Goal: Navigation & Orientation: Understand site structure

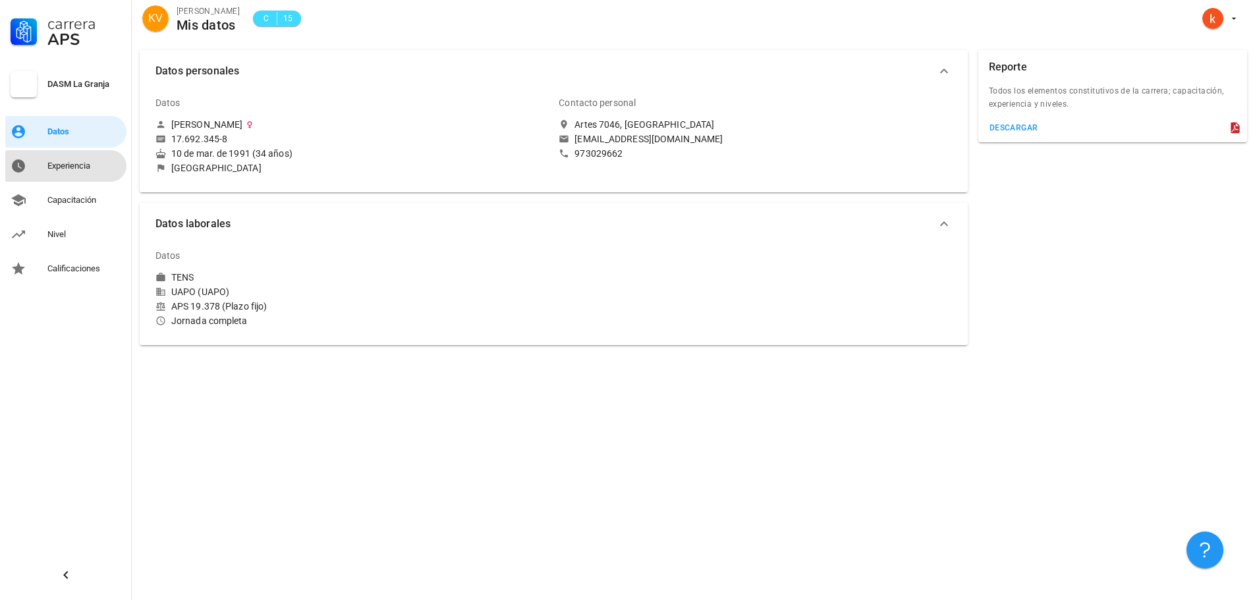
click at [81, 167] on div "Experiencia" at bounding box center [84, 166] width 74 height 11
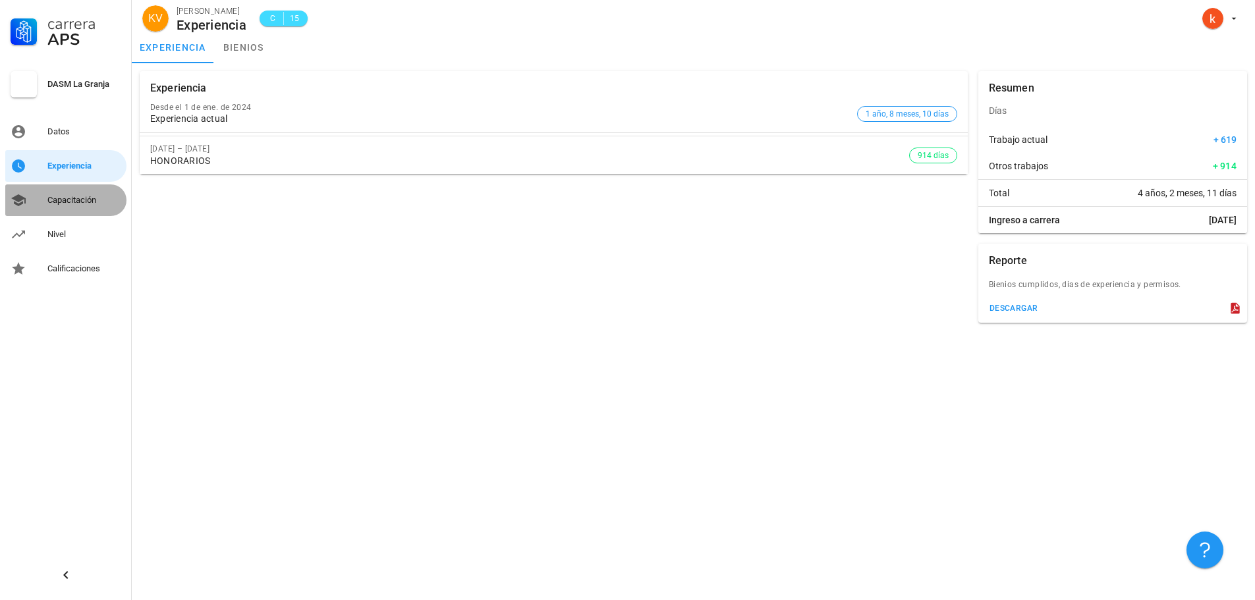
click at [76, 197] on div "Capacitación" at bounding box center [84, 200] width 74 height 11
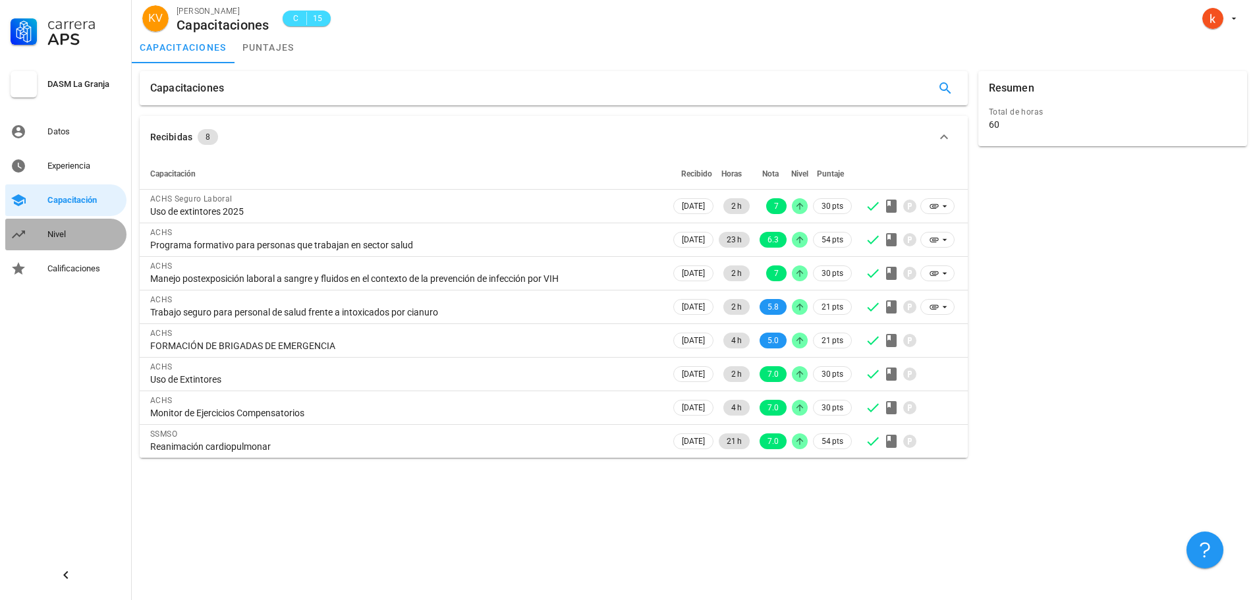
click at [102, 233] on div "Nivel" at bounding box center [84, 234] width 74 height 11
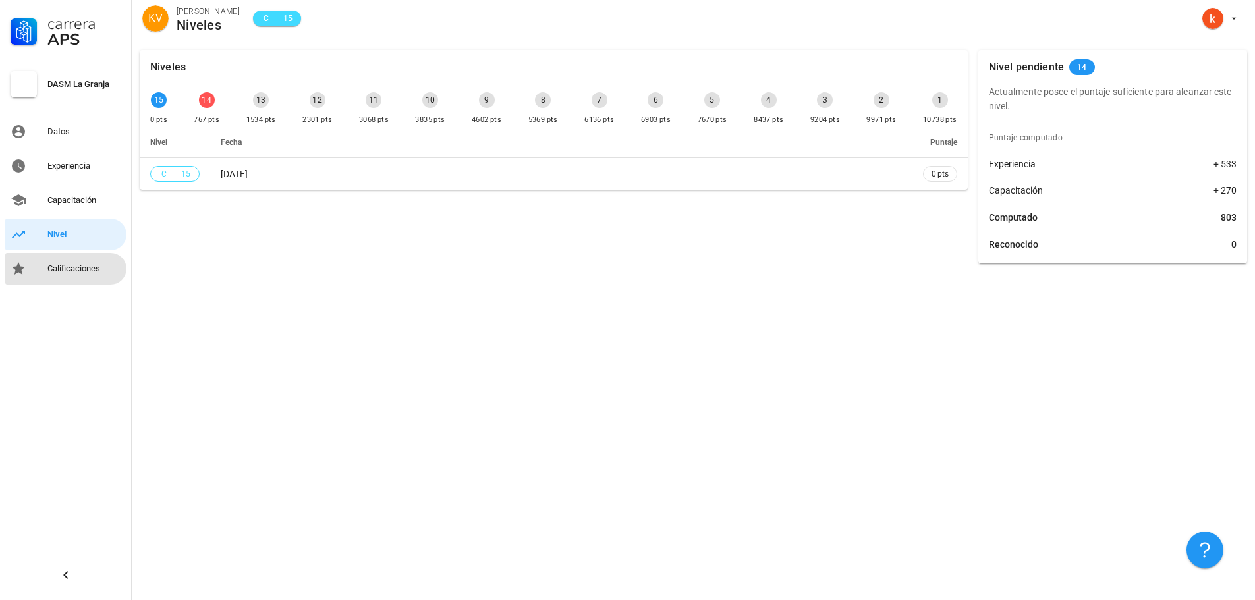
click at [67, 269] on div "Calificaciones" at bounding box center [84, 268] width 74 height 11
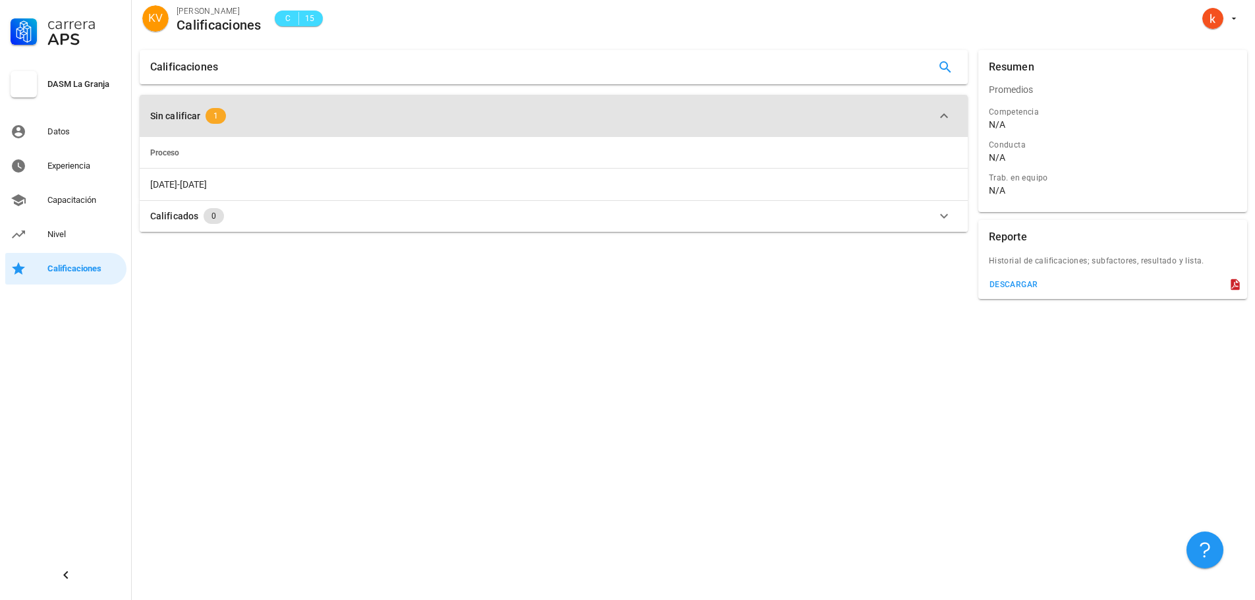
click at [193, 108] on div "Sin calificar 1" at bounding box center [545, 116] width 791 height 16
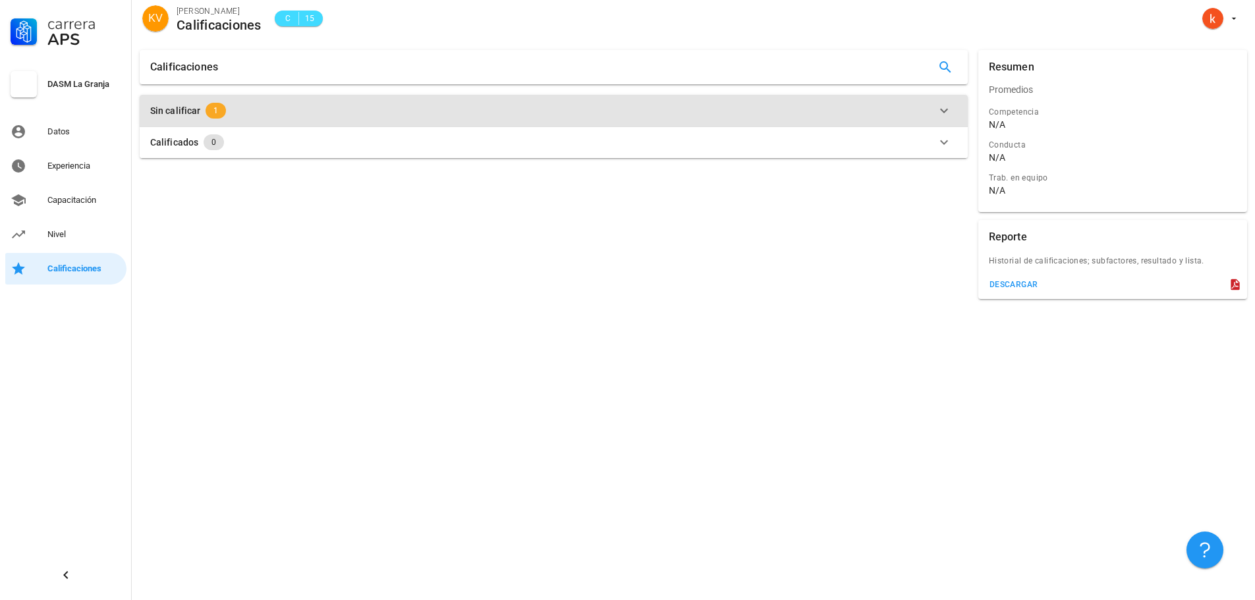
click at [193, 108] on div "Sin calificar" at bounding box center [175, 110] width 50 height 14
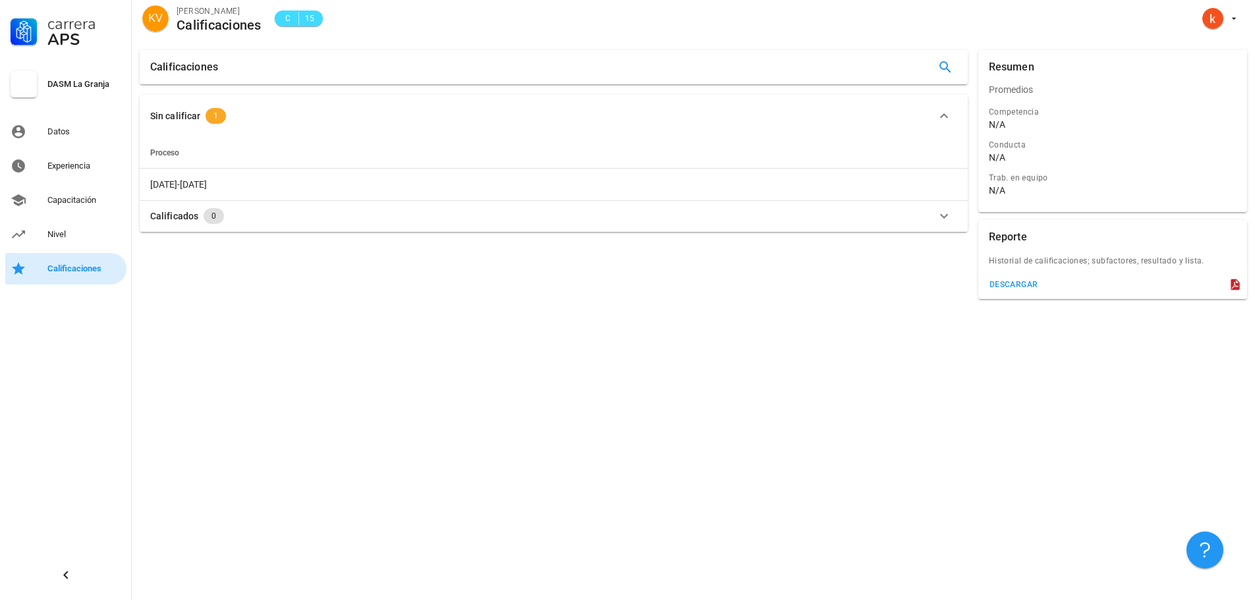
click at [91, 273] on div "Calificaciones" at bounding box center [84, 268] width 74 height 11
click at [45, 236] on link "Nivel" at bounding box center [65, 235] width 121 height 32
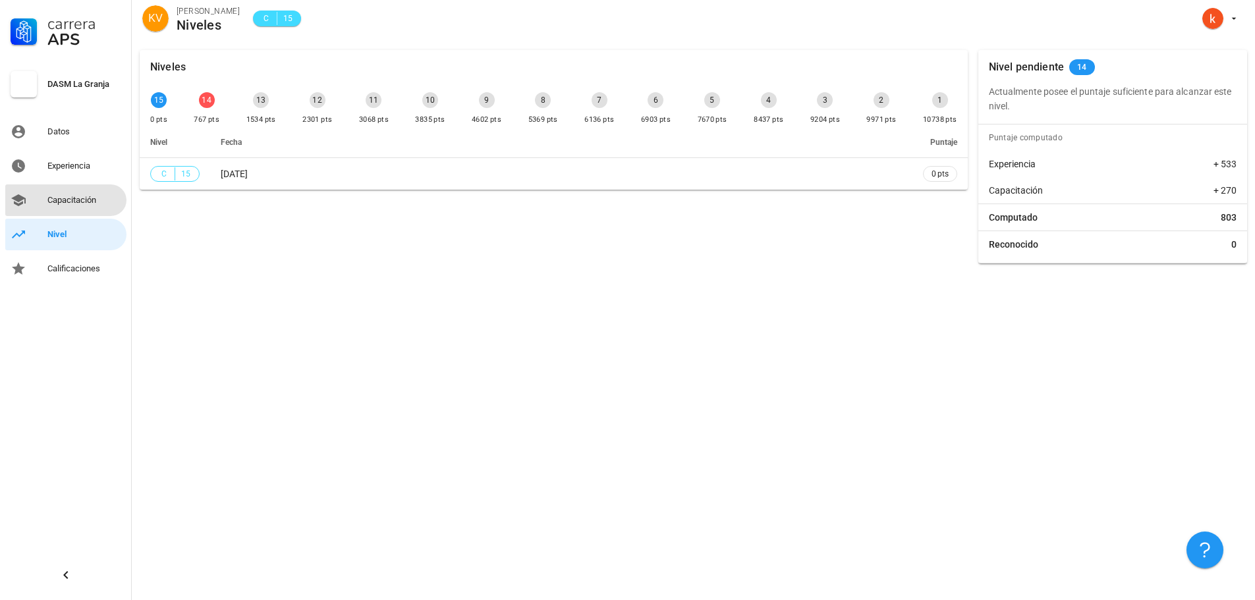
click at [72, 202] on div "Capacitación" at bounding box center [84, 200] width 74 height 11
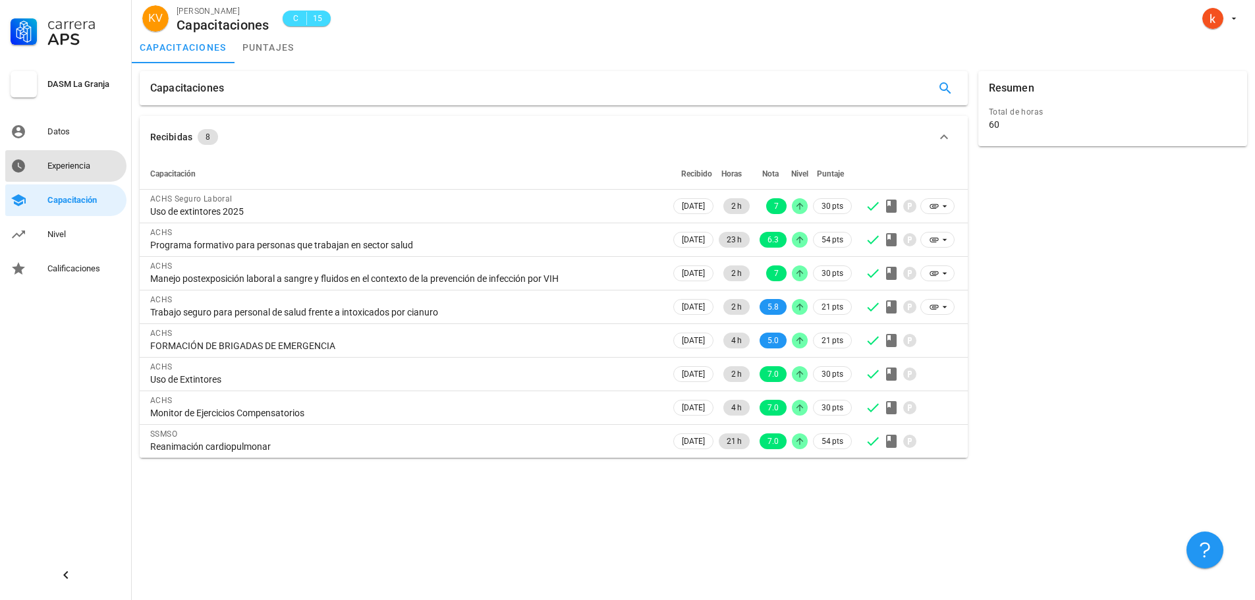
click at [76, 169] on div "Experiencia" at bounding box center [84, 166] width 74 height 11
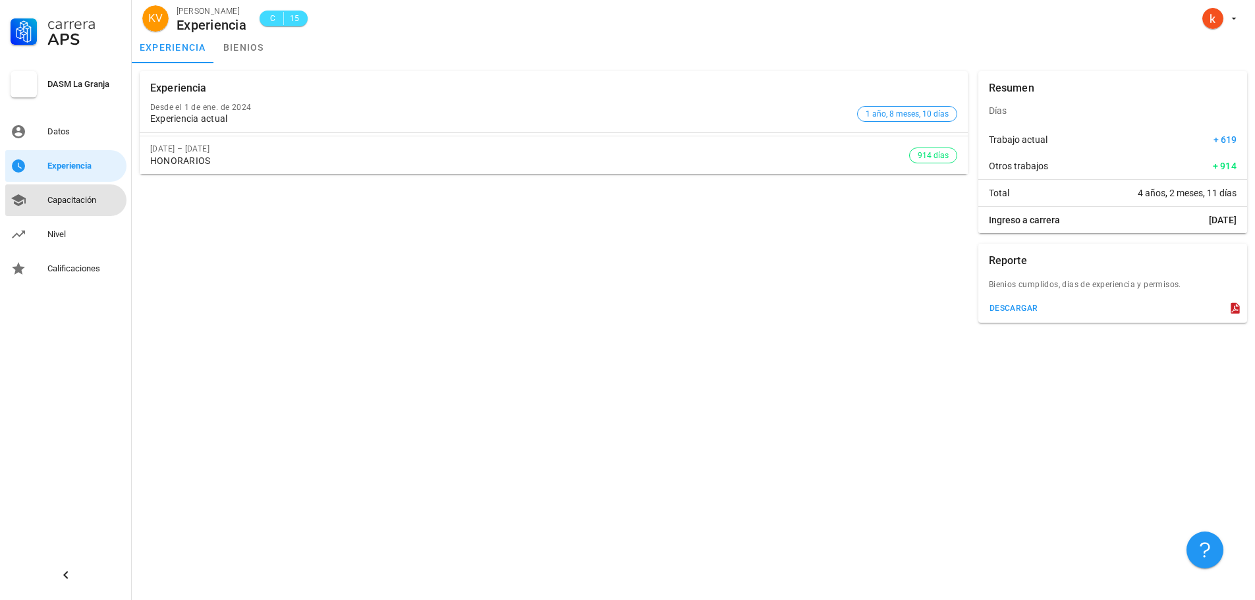
click at [74, 207] on div "Capacitación" at bounding box center [84, 200] width 74 height 21
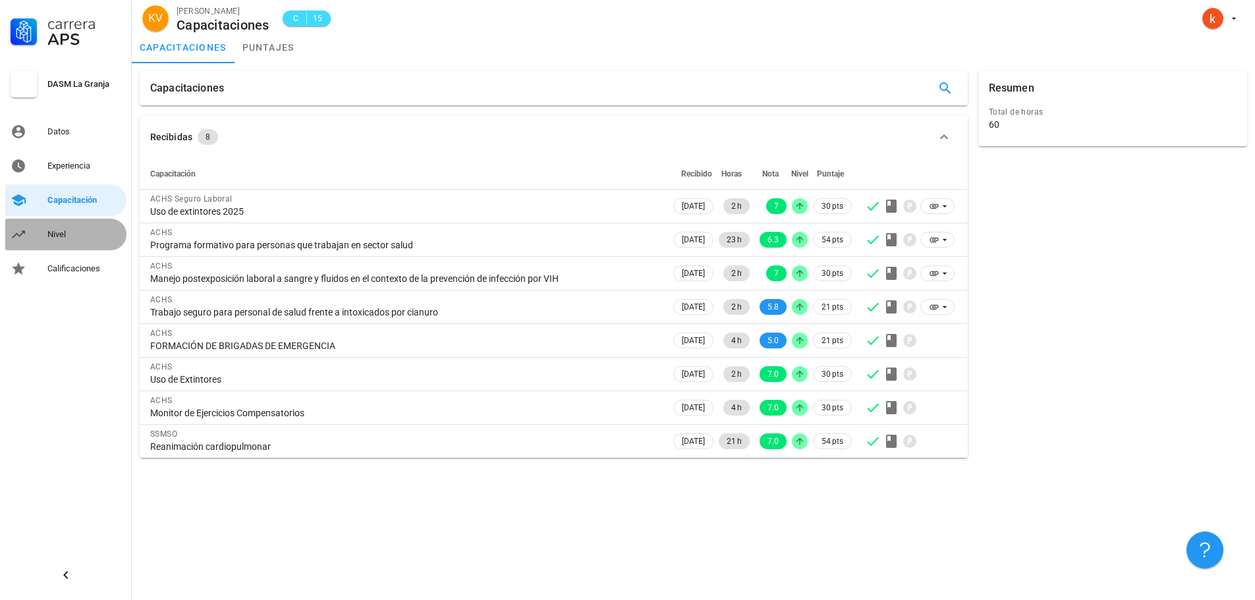
click at [56, 233] on div "Nivel" at bounding box center [84, 234] width 74 height 11
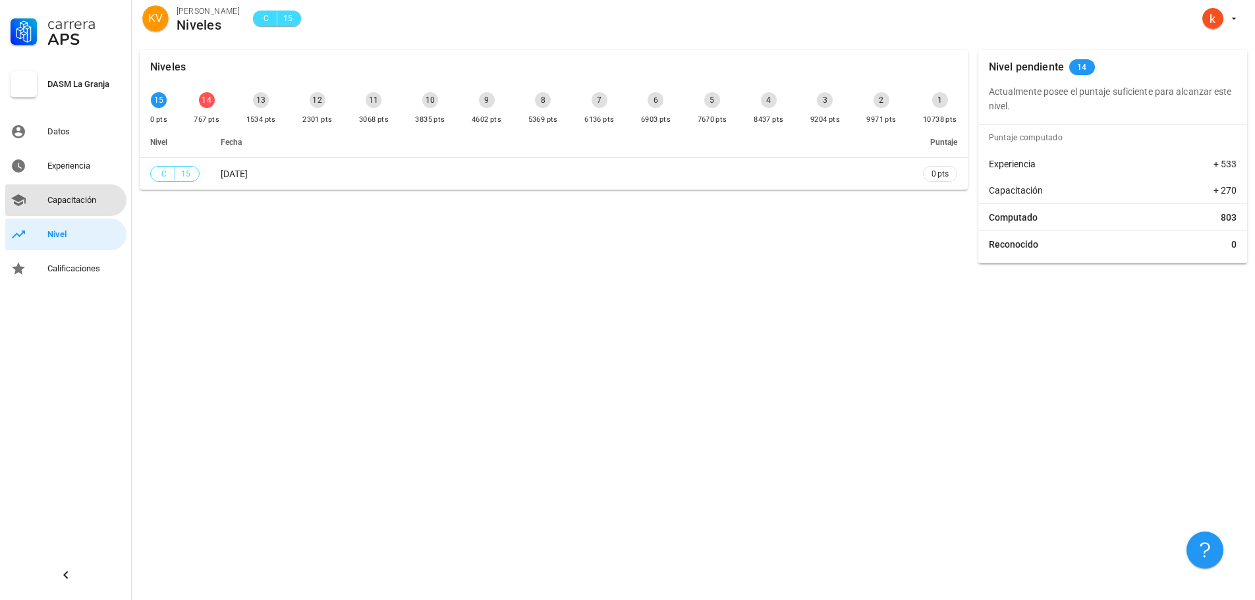
click at [74, 199] on div "Capacitación" at bounding box center [84, 200] width 74 height 11
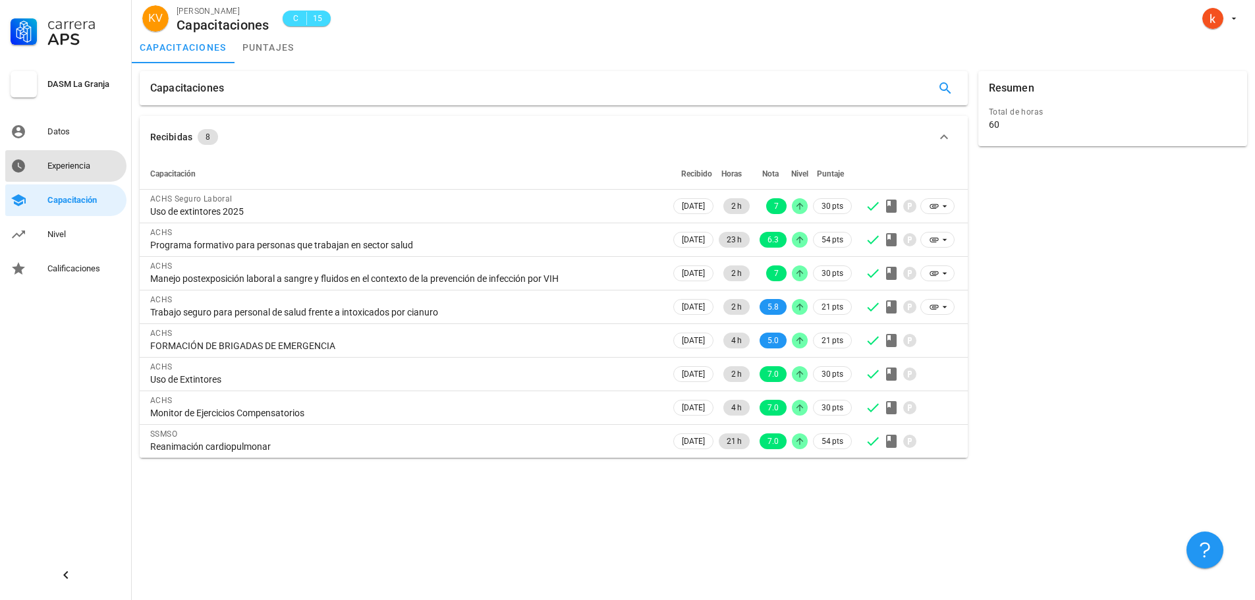
click at [70, 169] on div "Experiencia" at bounding box center [84, 166] width 74 height 11
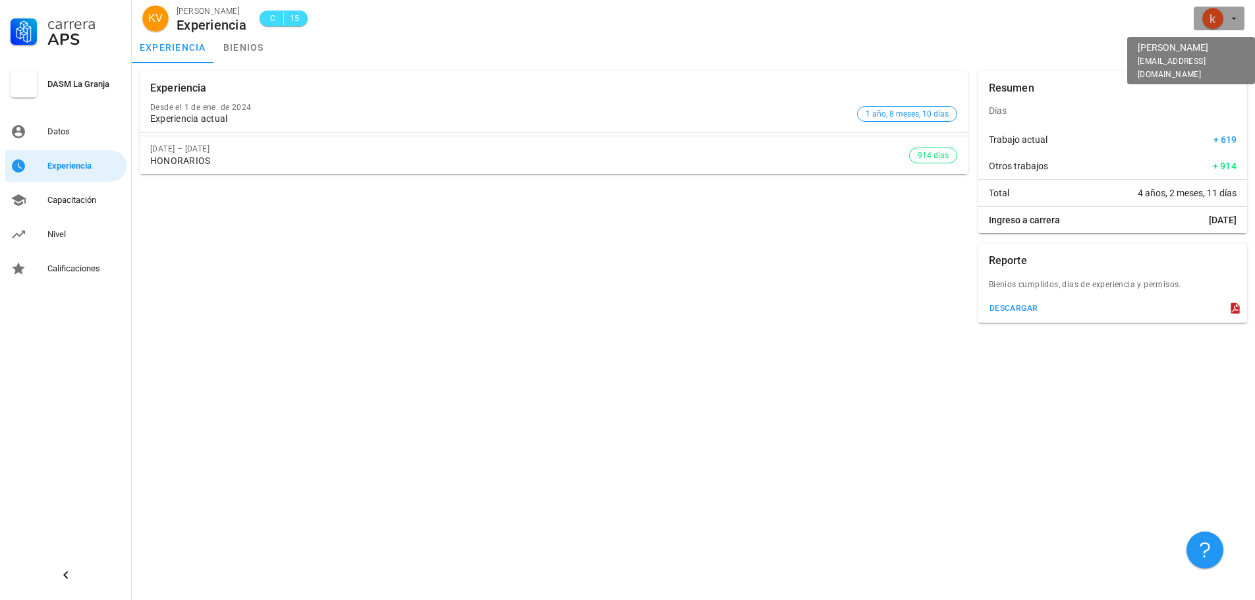
click at [1230, 15] on icon "button" at bounding box center [1233, 18] width 11 height 11
click at [1230, 52] on div "Salir" at bounding box center [1226, 51] width 21 height 26
